Goal: Use online tool/utility: Utilize a website feature to perform a specific function

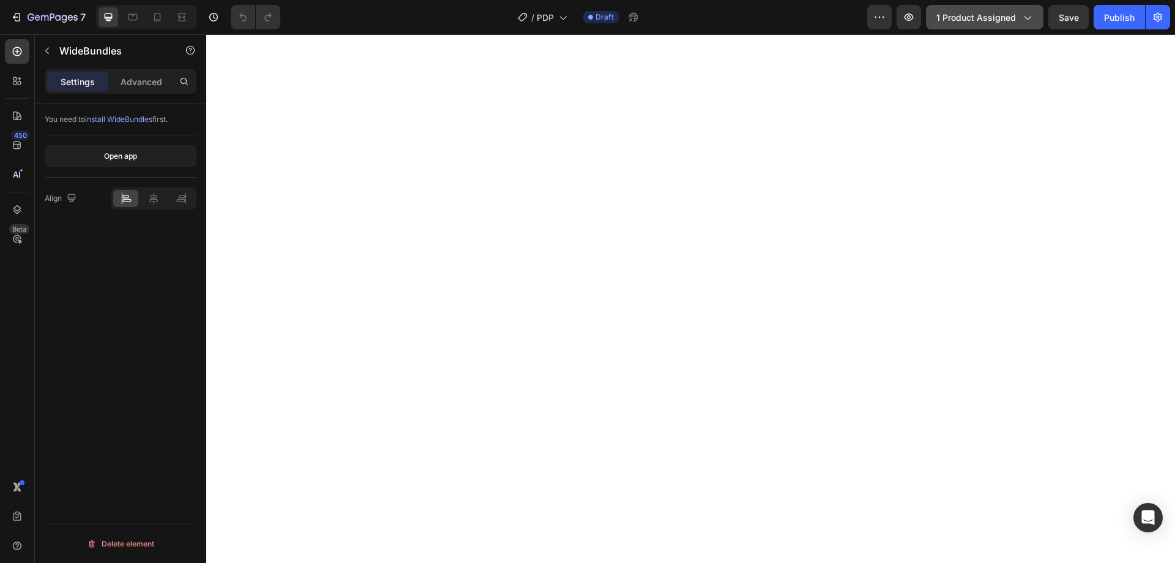
click at [1030, 18] on icon "button" at bounding box center [1028, 19] width 7 height 4
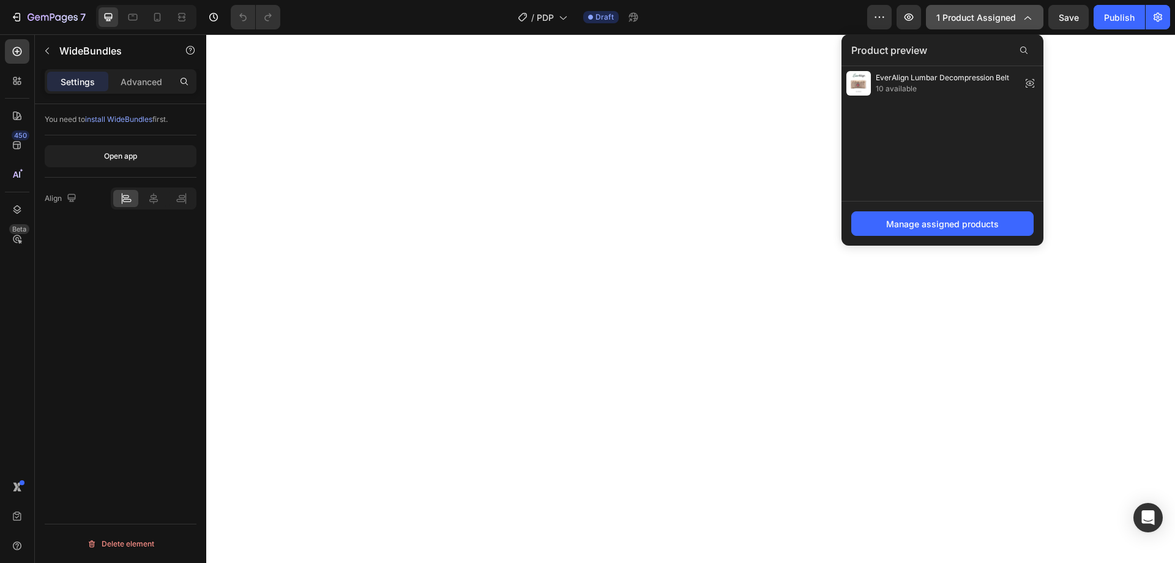
click at [1030, 18] on icon "button" at bounding box center [1027, 17] width 12 height 12
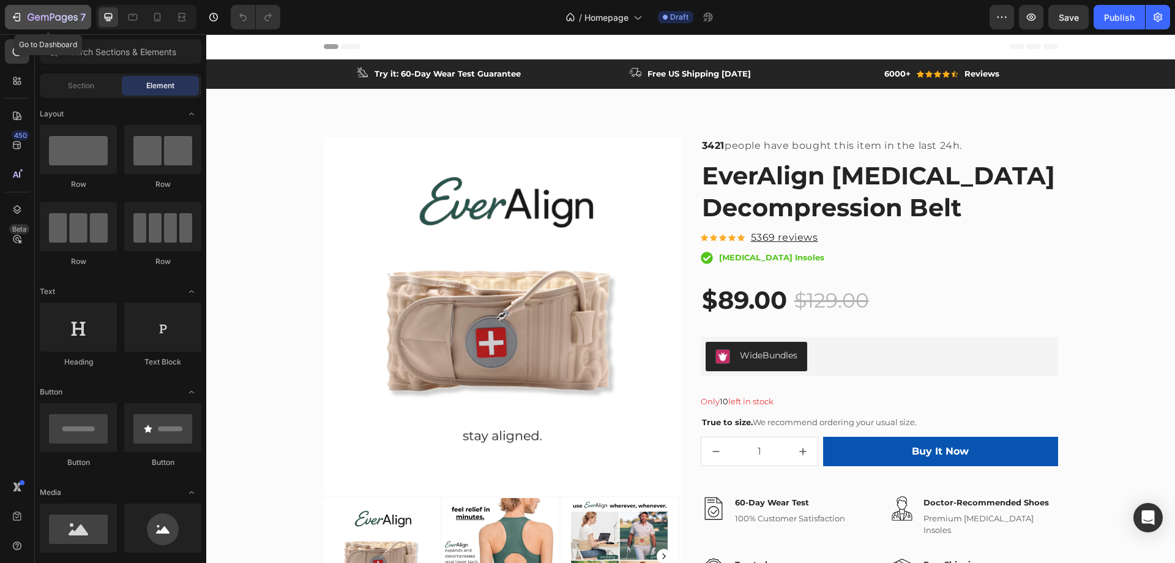
click at [46, 16] on icon "button" at bounding box center [44, 18] width 7 height 6
click at [1122, 12] on div "Publish" at bounding box center [1119, 17] width 31 height 13
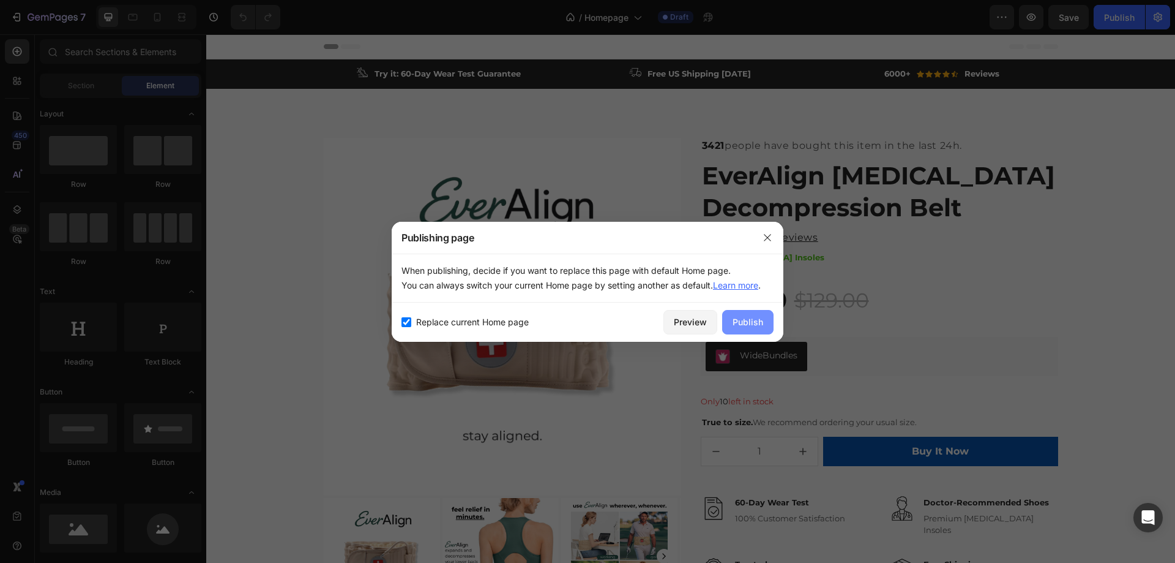
click at [747, 324] on div "Publish" at bounding box center [748, 321] width 31 height 13
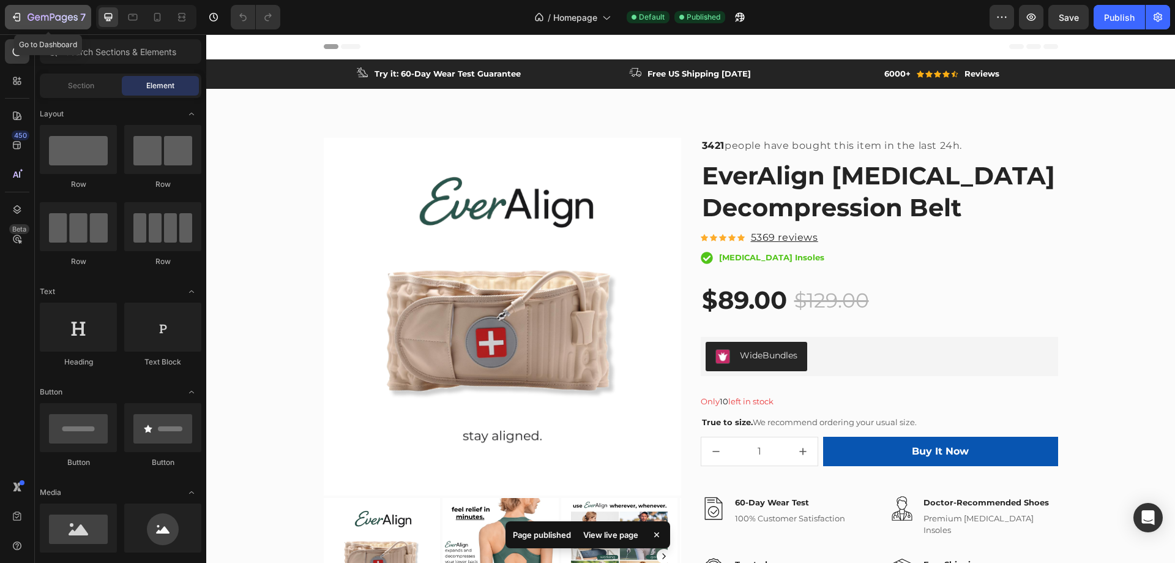
click at [39, 8] on button "7" at bounding box center [48, 17] width 86 height 24
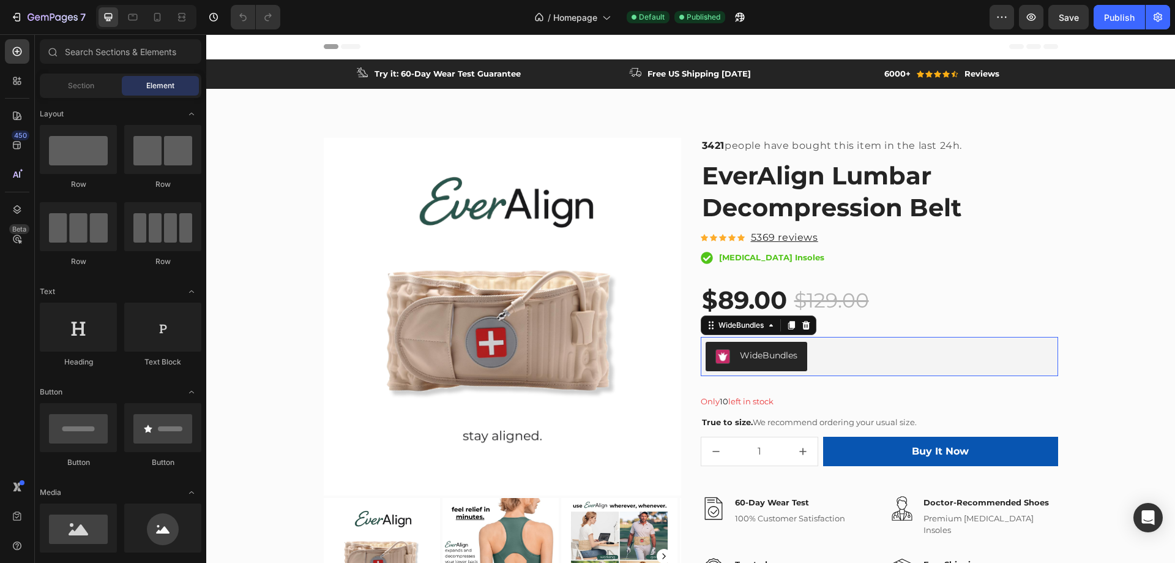
click at [761, 354] on div "WideBundles" at bounding box center [769, 355] width 58 height 13
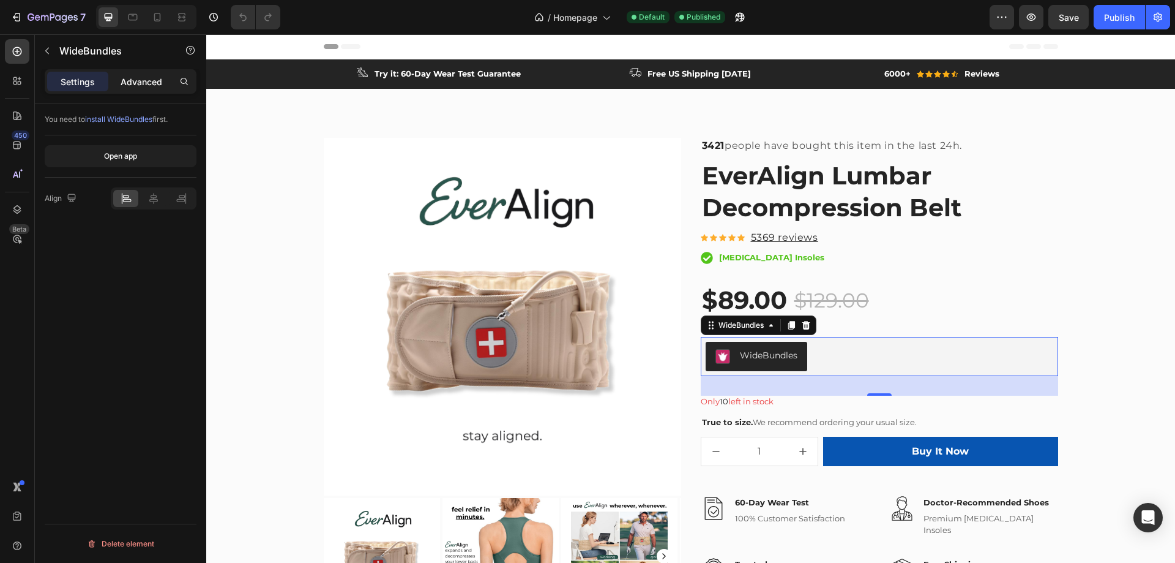
click at [139, 81] on p "Advanced" at bounding box center [142, 81] width 42 height 13
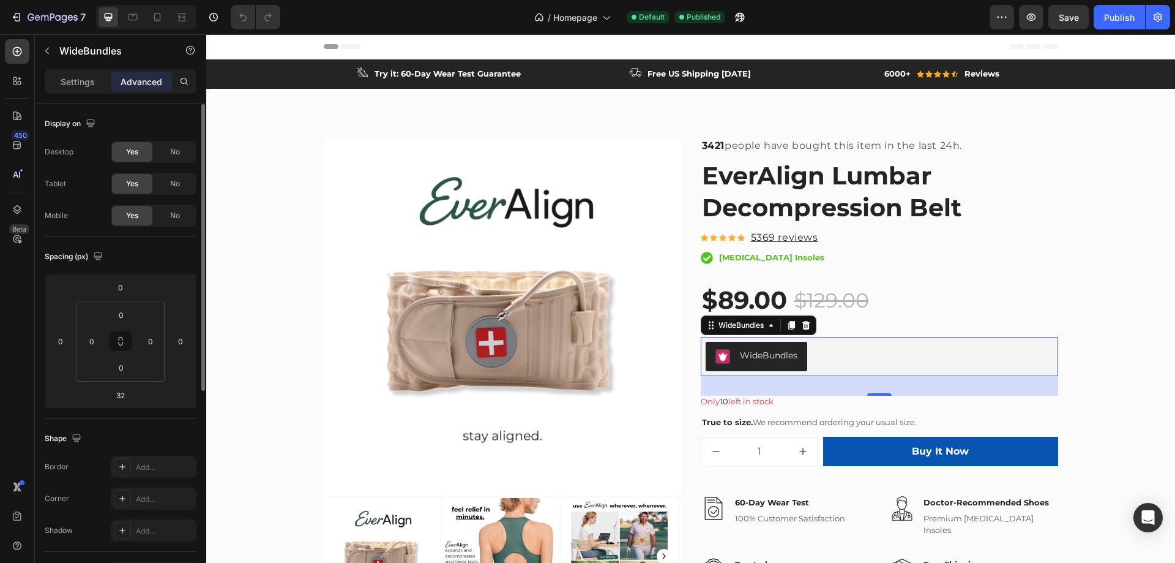
click at [77, 82] on p "Settings" at bounding box center [78, 81] width 34 height 13
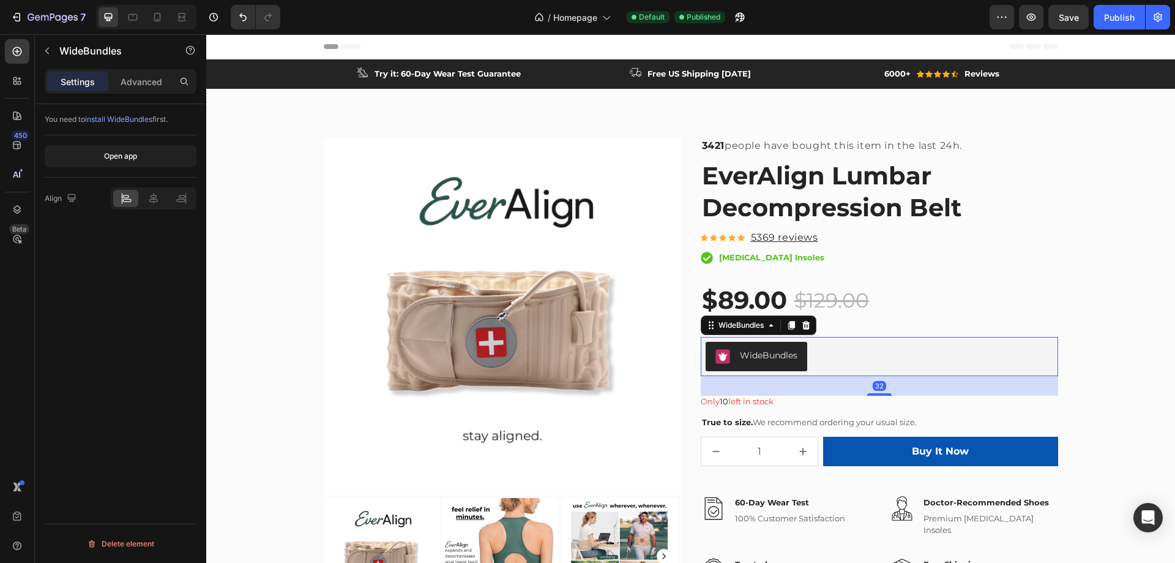
click at [122, 117] on span "install WideBundles" at bounding box center [118, 118] width 67 height 9
click at [23, 18] on div "7" at bounding box center [47, 17] width 75 height 15
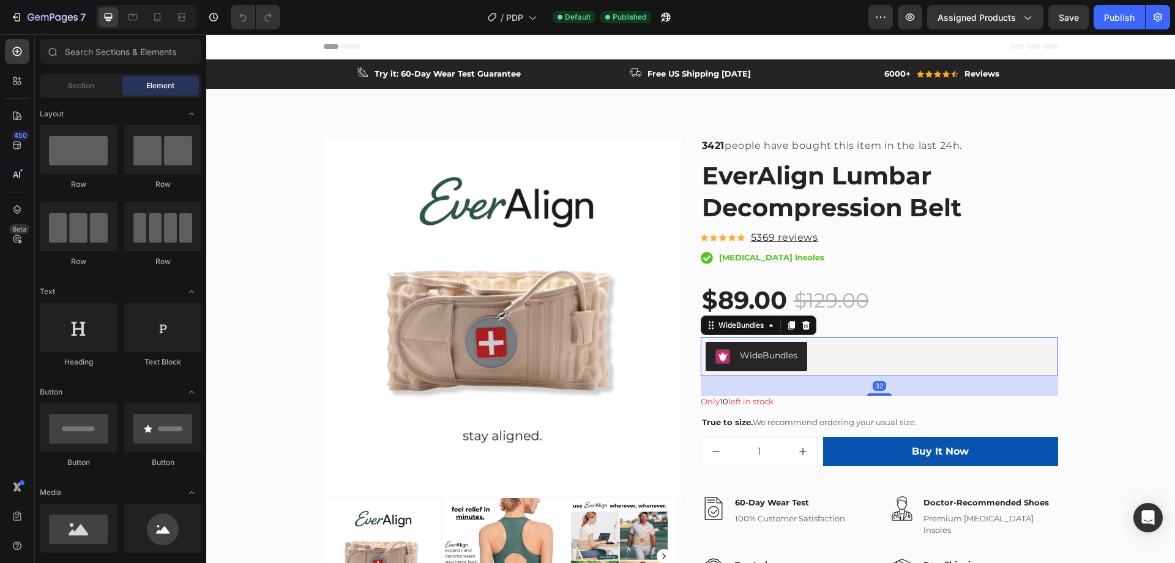
click at [733, 364] on button "WideBundles" at bounding box center [757, 356] width 102 height 29
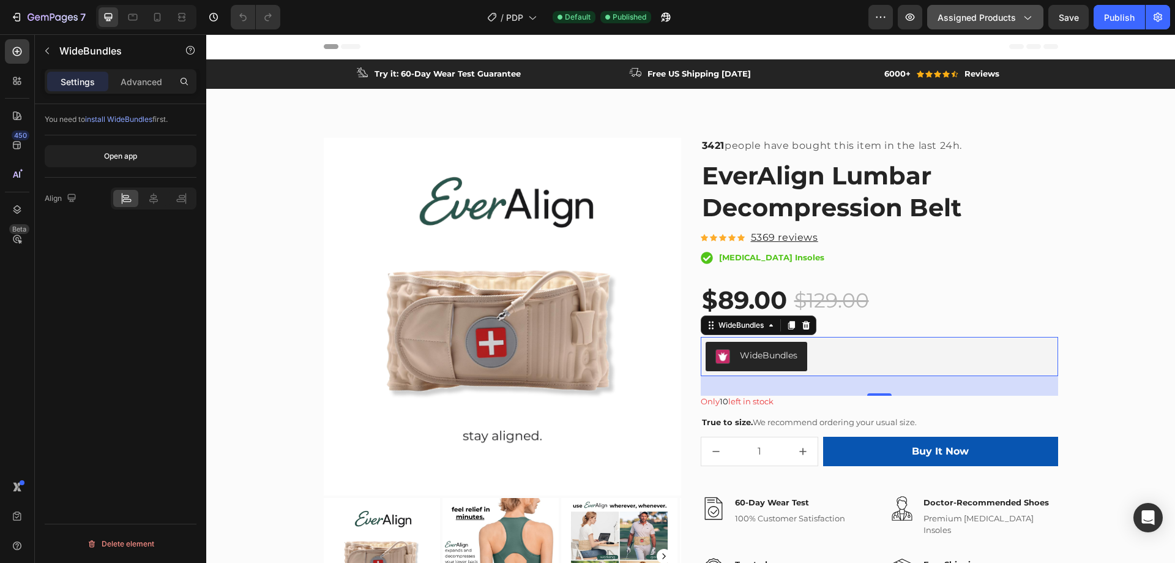
click at [1028, 18] on icon "button" at bounding box center [1028, 19] width 7 height 4
click at [29, 13] on icon "button" at bounding box center [53, 18] width 50 height 10
